Goal: Information Seeking & Learning: Learn about a topic

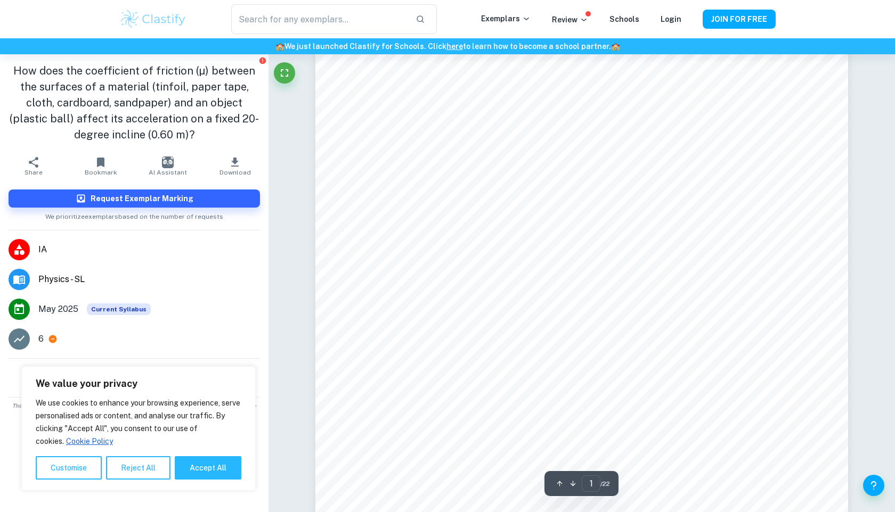
scroll to position [329, 0]
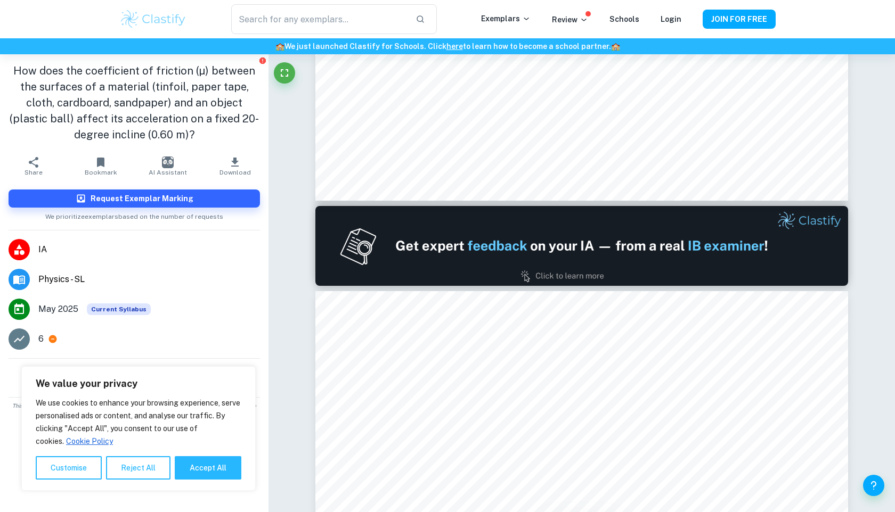
type input "2"
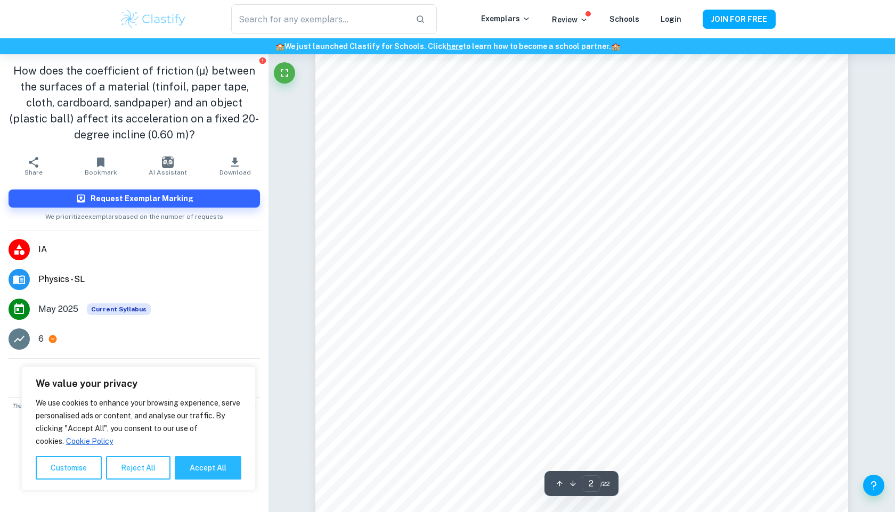
scroll to position [824, 0]
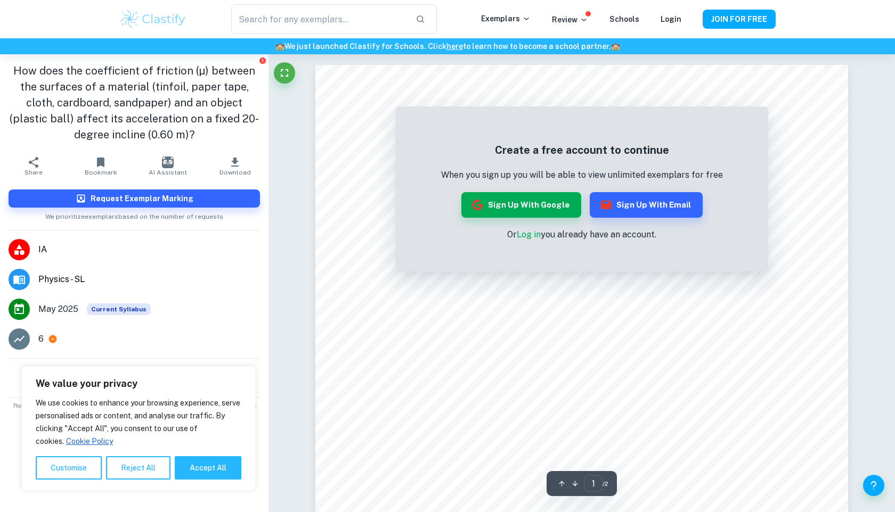
click at [202, 465] on button "Accept All" at bounding box center [208, 467] width 67 height 23
checkbox input "true"
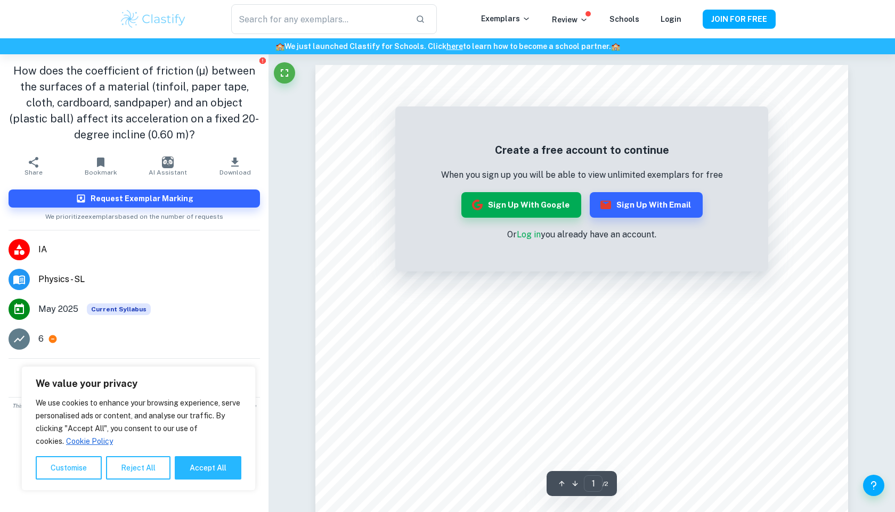
checkbox input "true"
